Goal: Task Accomplishment & Management: Use online tool/utility

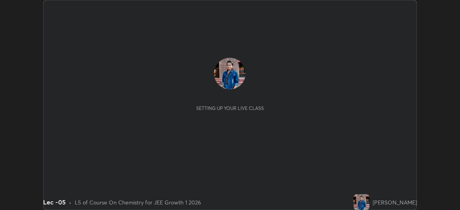
scroll to position [210, 460]
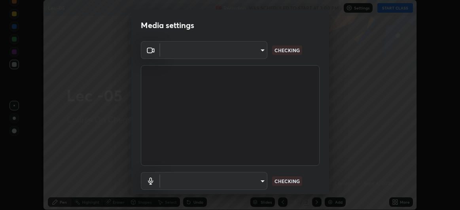
type input "df463704efc8c3d6d82446285d3d8ad2bc58552bb9147a11c789301828a3090f"
type input "ece8f8853de555797037c7b4c2fce5a63926e0fd70ab2893a4a5e1b323af3a7d"
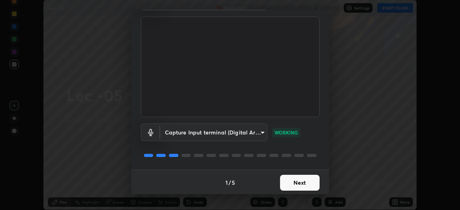
click at [293, 182] on button "Next" at bounding box center [300, 183] width 40 height 16
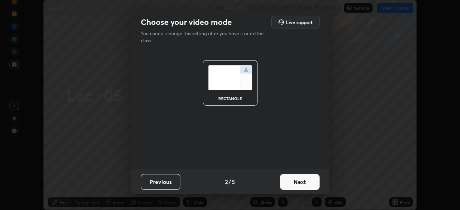
click at [293, 184] on button "Next" at bounding box center [300, 182] width 40 height 16
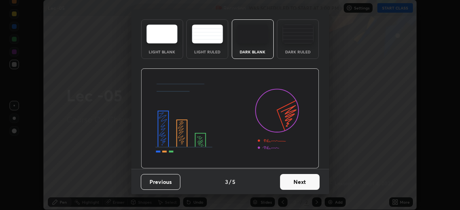
scroll to position [0, 0]
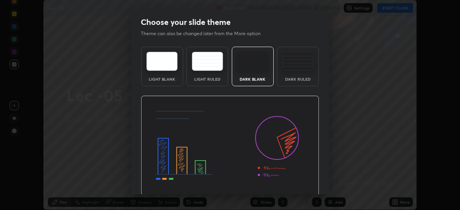
click at [294, 184] on img at bounding box center [230, 146] width 179 height 101
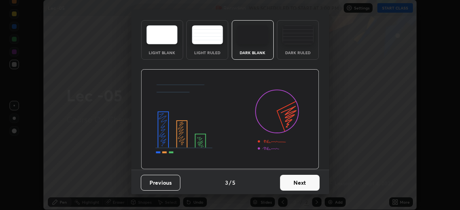
click at [295, 184] on button "Next" at bounding box center [300, 183] width 40 height 16
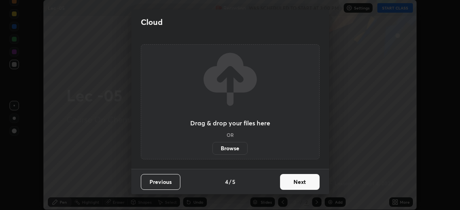
click at [285, 181] on button "Next" at bounding box center [300, 182] width 40 height 16
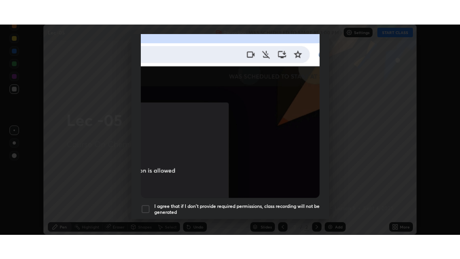
scroll to position [211, 0]
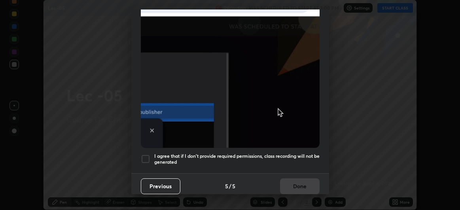
click at [146, 154] on div at bounding box center [146, 159] width 10 height 10
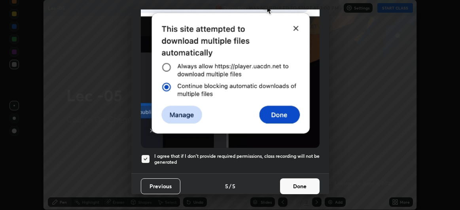
click at [288, 182] on button "Done" at bounding box center [300, 187] width 40 height 16
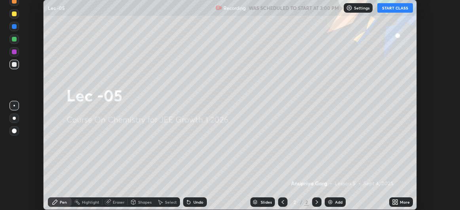
click at [396, 10] on button "START CLASS" at bounding box center [396, 8] width 36 height 10
click at [402, 200] on div "More" at bounding box center [405, 202] width 10 height 4
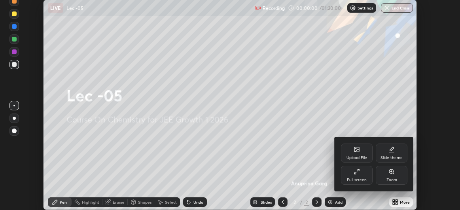
click at [363, 178] on div "Full screen" at bounding box center [357, 175] width 32 height 19
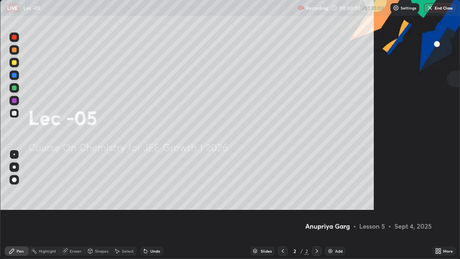
scroll to position [259, 460]
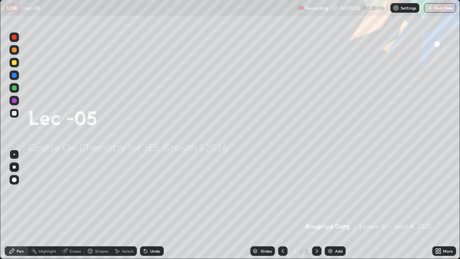
click at [338, 210] on div "Add" at bounding box center [339, 251] width 8 height 4
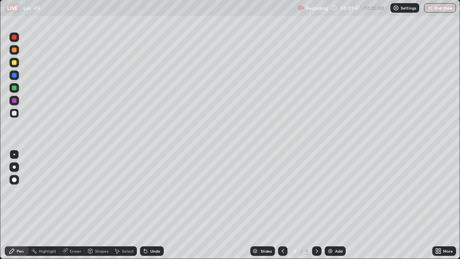
click at [15, 52] on div at bounding box center [15, 50] width 10 height 10
click at [15, 64] on div at bounding box center [14, 62] width 5 height 5
click at [18, 110] on div at bounding box center [15, 113] width 10 height 10
click at [17, 65] on div at bounding box center [15, 63] width 10 height 10
click at [73, 210] on div "Eraser" at bounding box center [76, 251] width 12 height 4
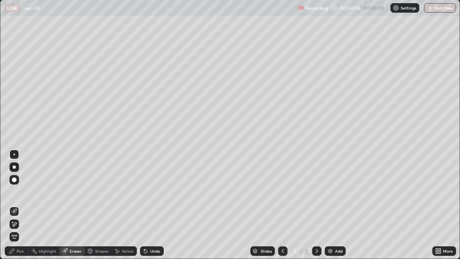
click at [20, 210] on div "Pen" at bounding box center [20, 251] width 7 height 4
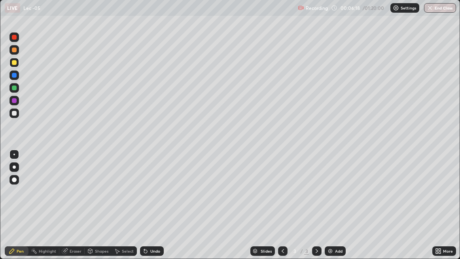
click at [70, 210] on div "Eraser" at bounding box center [76, 251] width 12 height 4
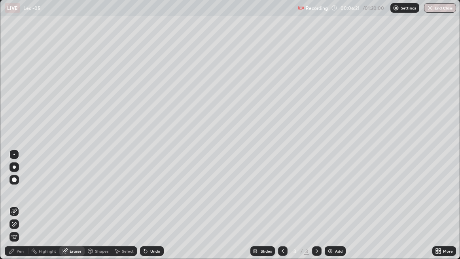
click at [18, 210] on div "Pen" at bounding box center [20, 251] width 7 height 4
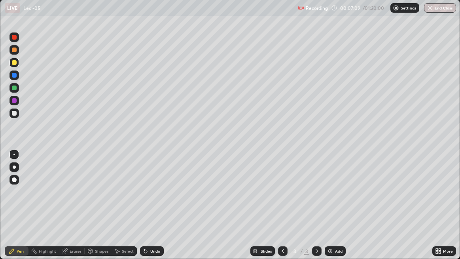
click at [333, 210] on img at bounding box center [330, 251] width 6 height 6
click at [15, 114] on div at bounding box center [14, 113] width 5 height 5
click at [16, 63] on div at bounding box center [14, 62] width 5 height 5
click at [75, 210] on div "Eraser" at bounding box center [76, 251] width 12 height 4
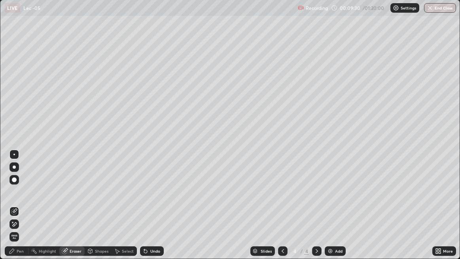
click at [21, 210] on div "Pen" at bounding box center [17, 251] width 24 height 10
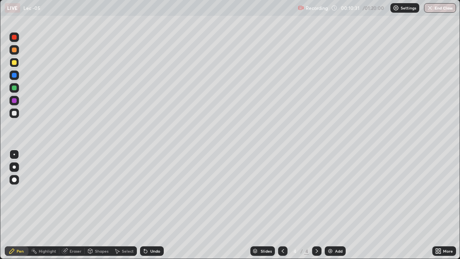
click at [17, 114] on div at bounding box center [15, 113] width 10 height 10
click at [329, 210] on img at bounding box center [330, 251] width 6 height 6
click at [72, 210] on div "Eraser" at bounding box center [76, 251] width 12 height 4
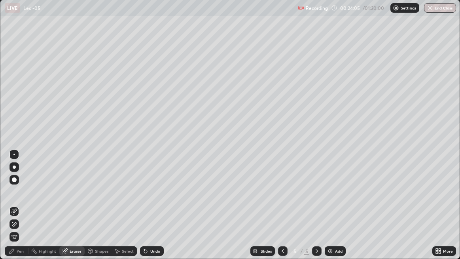
click at [13, 210] on icon at bounding box center [12, 251] width 6 height 6
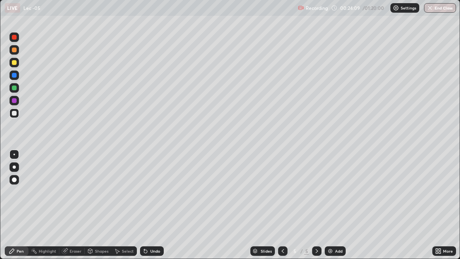
click at [74, 210] on div "Eraser" at bounding box center [76, 251] width 12 height 4
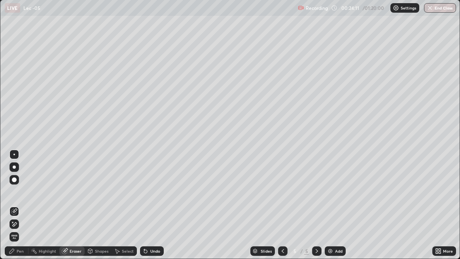
click at [18, 210] on div "Pen" at bounding box center [20, 251] width 7 height 4
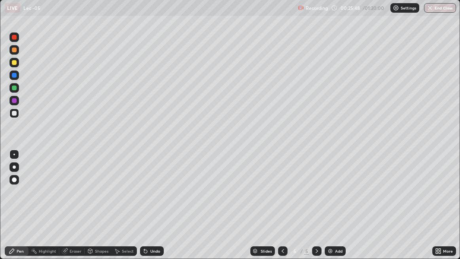
click at [78, 210] on div "Eraser" at bounding box center [76, 251] width 12 height 4
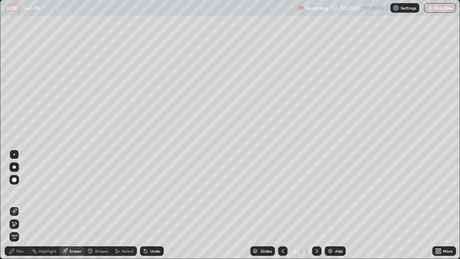
click at [20, 210] on div "Pen" at bounding box center [20, 251] width 7 height 4
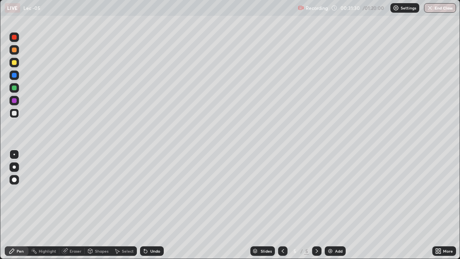
click at [317, 210] on icon at bounding box center [317, 251] width 2 height 4
click at [335, 210] on div "Add" at bounding box center [335, 251] width 21 height 10
click at [74, 210] on div "Eraser" at bounding box center [76, 251] width 12 height 4
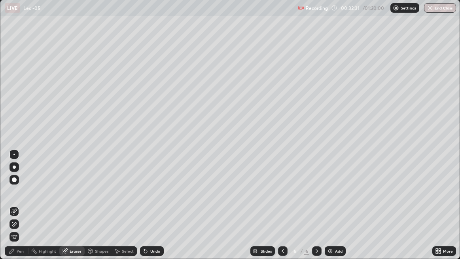
click at [17, 210] on div "Pen" at bounding box center [20, 251] width 7 height 4
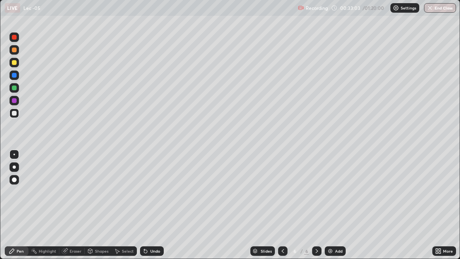
click at [74, 210] on div "Eraser" at bounding box center [76, 251] width 12 height 4
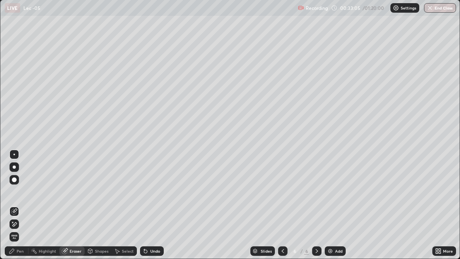
click at [19, 210] on div "Pen" at bounding box center [20, 251] width 7 height 4
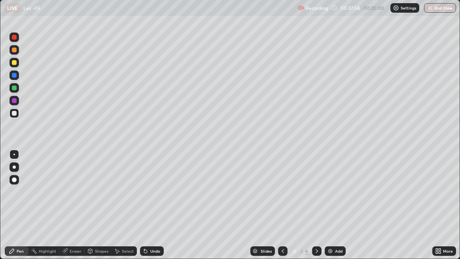
click at [332, 210] on img at bounding box center [330, 251] width 6 height 6
click at [75, 210] on div "Eraser" at bounding box center [76, 251] width 12 height 4
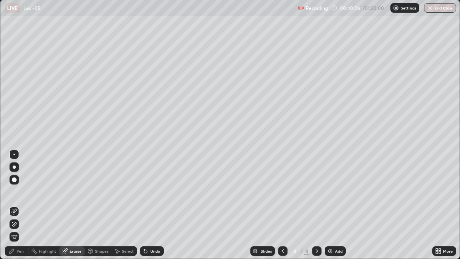
click at [17, 210] on div "Pen" at bounding box center [20, 251] width 7 height 4
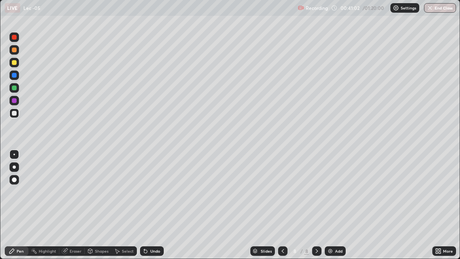
click at [75, 210] on div "Eraser" at bounding box center [76, 251] width 12 height 4
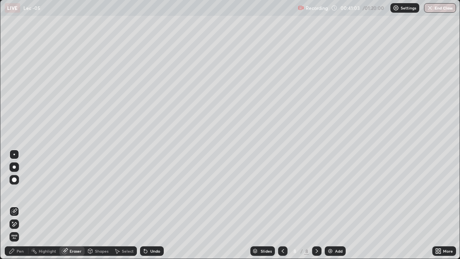
click at [17, 210] on div "Pen" at bounding box center [20, 251] width 7 height 4
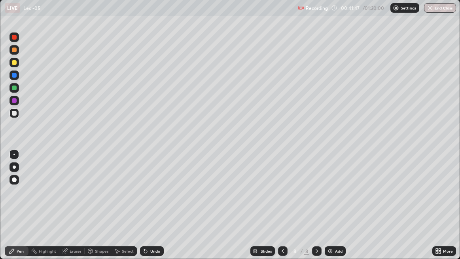
click at [72, 210] on div "Eraser" at bounding box center [76, 251] width 12 height 4
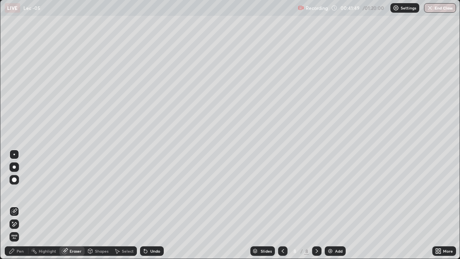
click at [24, 210] on div "Pen" at bounding box center [17, 251] width 24 height 10
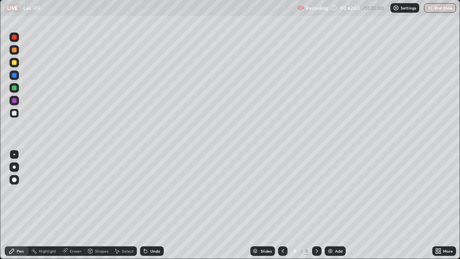
click at [76, 210] on div "Eraser" at bounding box center [76, 251] width 12 height 4
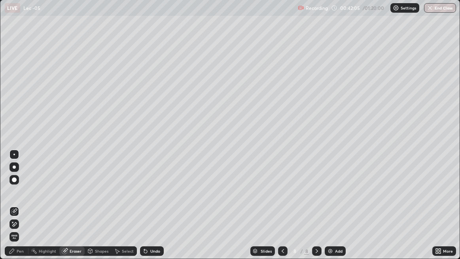
click at [23, 210] on div "Pen" at bounding box center [20, 251] width 7 height 4
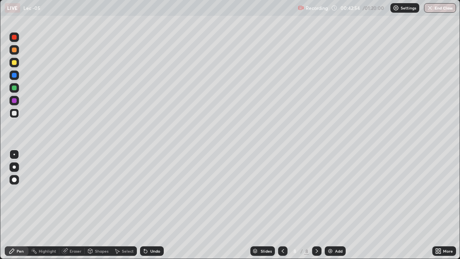
click at [71, 210] on div "Eraser" at bounding box center [76, 251] width 12 height 4
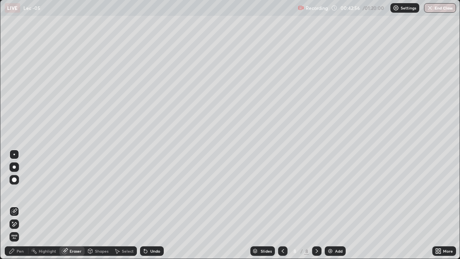
click at [18, 210] on div "Pen" at bounding box center [20, 251] width 7 height 4
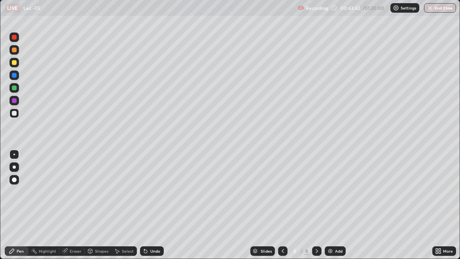
click at [332, 210] on img at bounding box center [330, 251] width 6 height 6
click at [15, 65] on div at bounding box center [15, 63] width 10 height 10
click at [14, 115] on div at bounding box center [14, 113] width 5 height 5
click at [74, 210] on div "Eraser" at bounding box center [76, 251] width 12 height 4
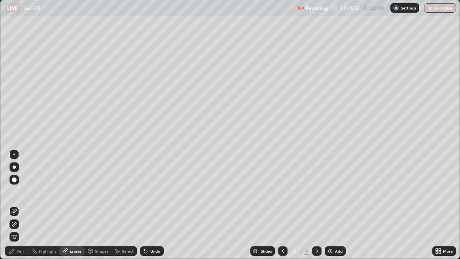
click at [19, 210] on div "Pen" at bounding box center [20, 251] width 7 height 4
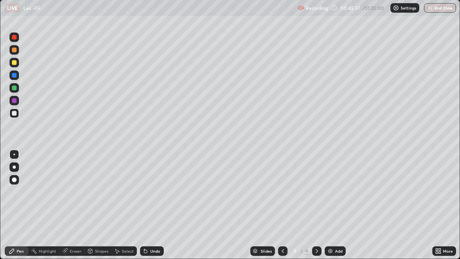
click at [70, 210] on div "Eraser" at bounding box center [76, 251] width 12 height 4
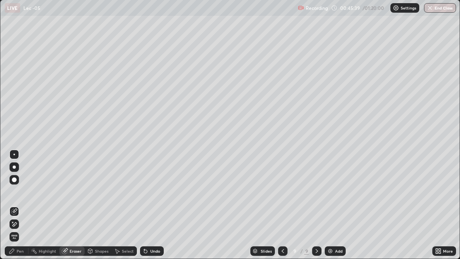
click at [15, 210] on div "Pen" at bounding box center [17, 251] width 24 height 10
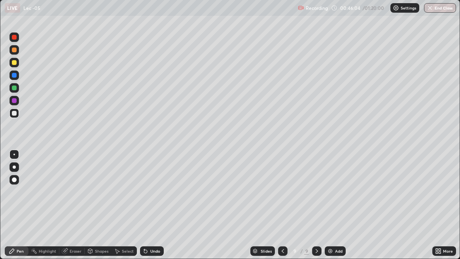
click at [15, 64] on div at bounding box center [14, 62] width 5 height 5
click at [67, 210] on icon at bounding box center [64, 251] width 5 height 5
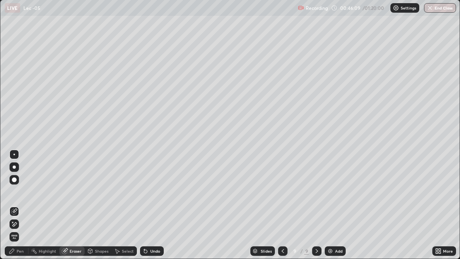
click at [15, 210] on div "Pen" at bounding box center [17, 251] width 24 height 10
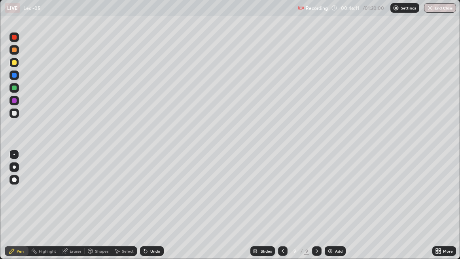
click at [333, 210] on img at bounding box center [330, 251] width 6 height 6
click at [16, 114] on div at bounding box center [14, 113] width 5 height 5
click at [73, 210] on div "Eraser" at bounding box center [76, 251] width 12 height 4
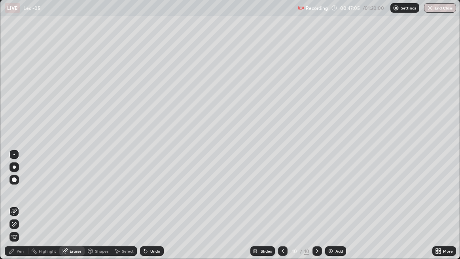
click at [20, 210] on div "Pen" at bounding box center [20, 251] width 7 height 4
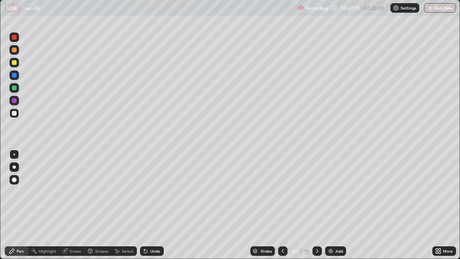
click at [68, 210] on div "Eraser" at bounding box center [71, 251] width 25 height 10
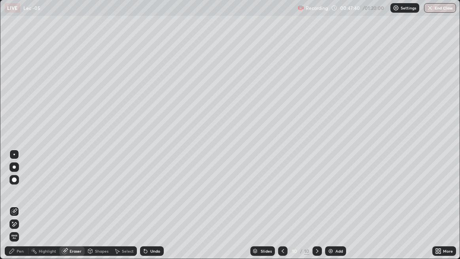
click at [15, 210] on div "Pen" at bounding box center [17, 251] width 24 height 10
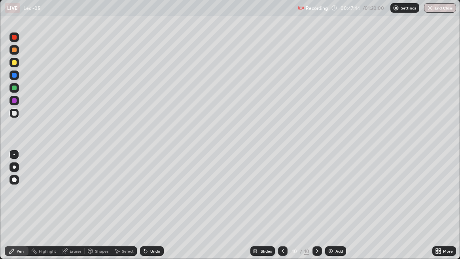
click at [72, 210] on div "Eraser" at bounding box center [76, 251] width 12 height 4
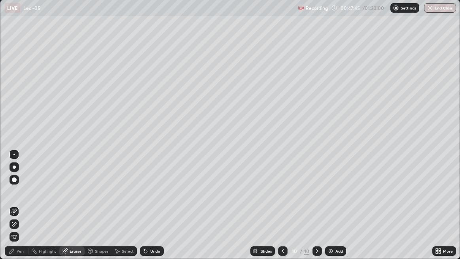
click at [21, 210] on div "Pen" at bounding box center [20, 251] width 7 height 4
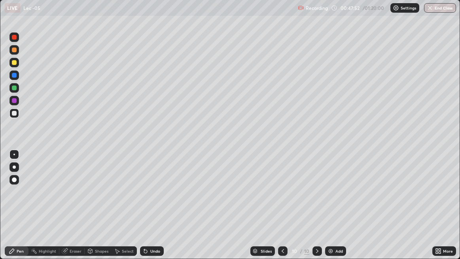
click at [74, 210] on div "Eraser" at bounding box center [76, 251] width 12 height 4
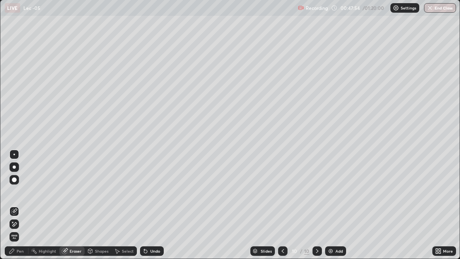
click at [14, 210] on icon at bounding box center [12, 251] width 6 height 6
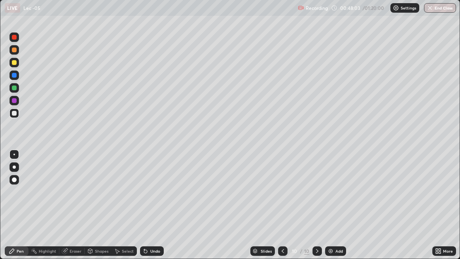
click at [75, 210] on div "Eraser" at bounding box center [76, 251] width 12 height 4
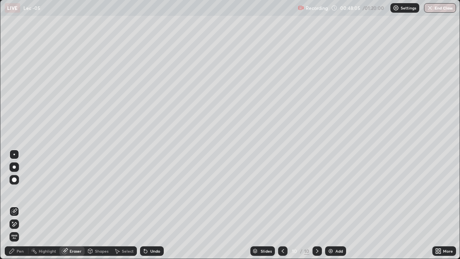
click at [16, 210] on div "Pen" at bounding box center [17, 251] width 24 height 10
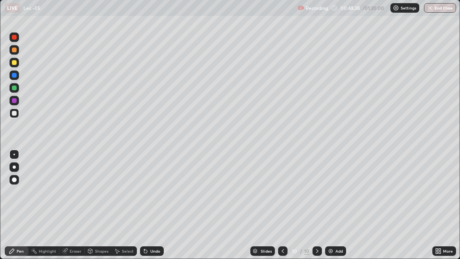
click at [282, 210] on icon at bounding box center [283, 251] width 2 height 4
click at [320, 210] on div at bounding box center [318, 251] width 10 height 10
click at [333, 210] on div "Add" at bounding box center [335, 251] width 21 height 10
click at [442, 9] on button "End Class" at bounding box center [440, 8] width 32 height 10
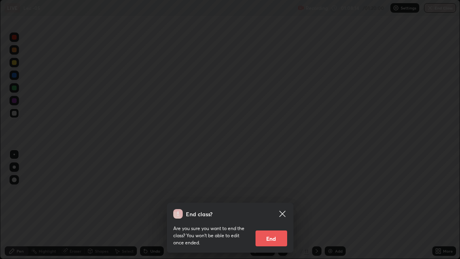
click at [279, 210] on button "End" at bounding box center [272, 238] width 32 height 16
